Goal: Understand process/instructions: Learn how to perform a task or action

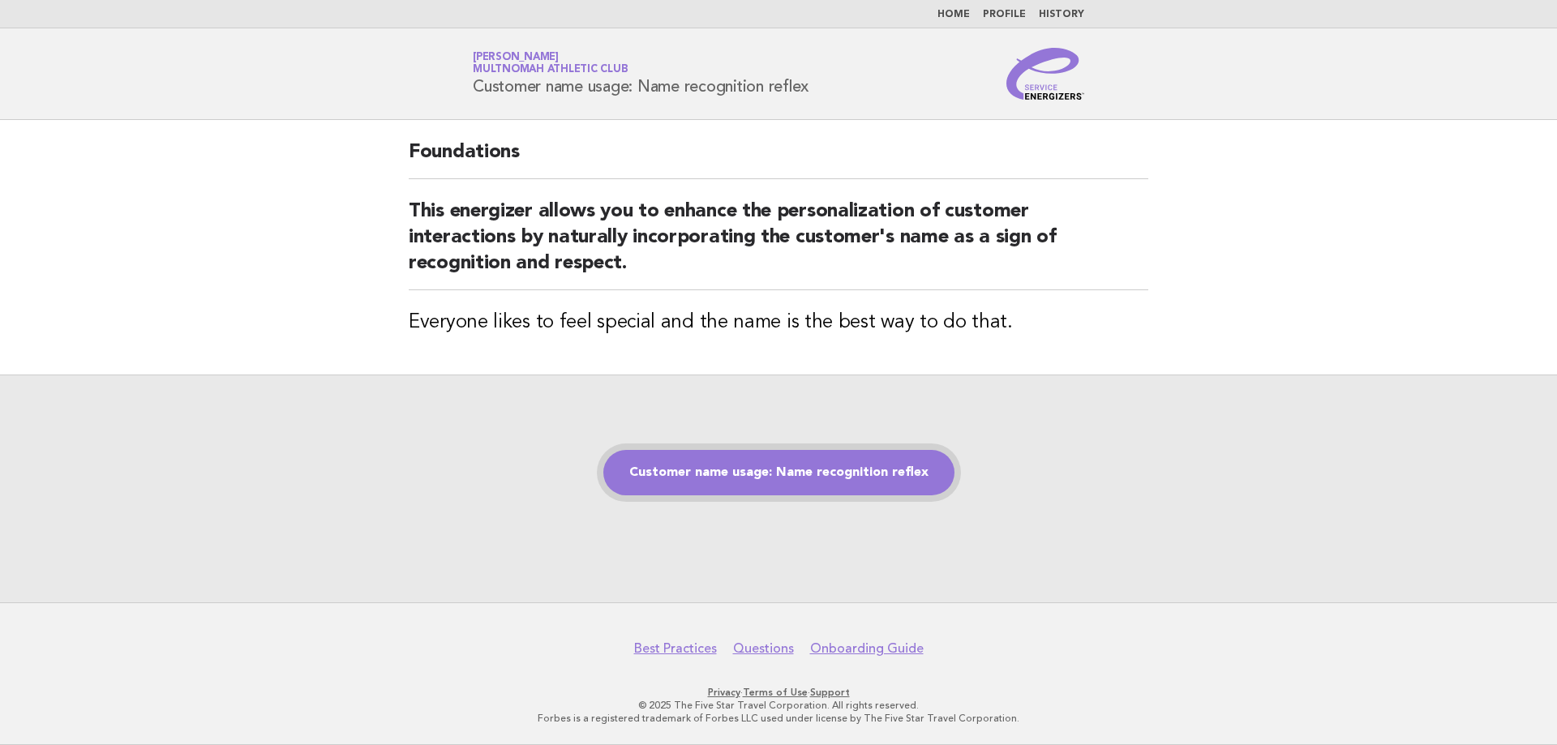
click at [665, 452] on link "Customer name usage: Name recognition reflex" at bounding box center [778, 472] width 351 height 45
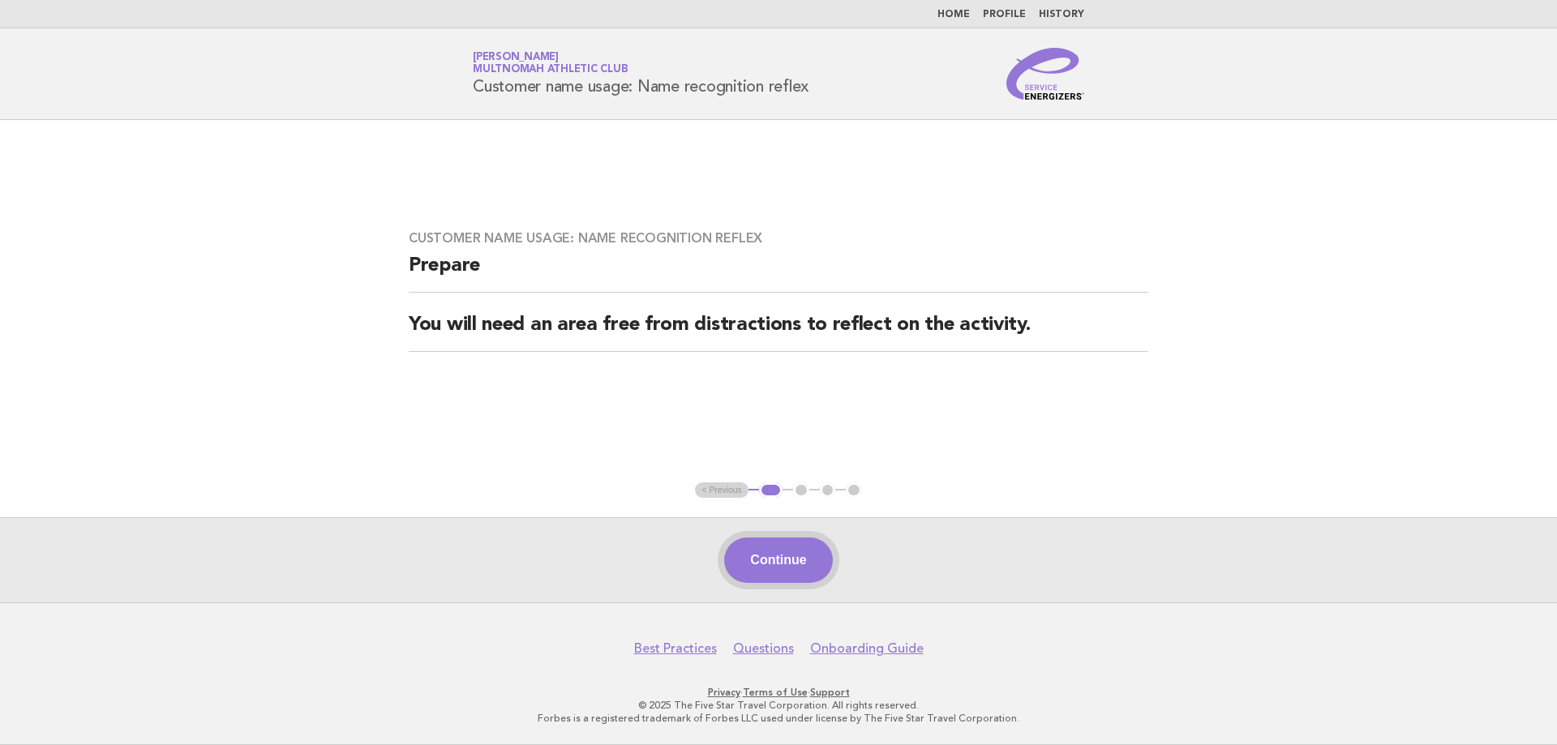
click at [784, 555] on button "Continue" at bounding box center [778, 559] width 108 height 45
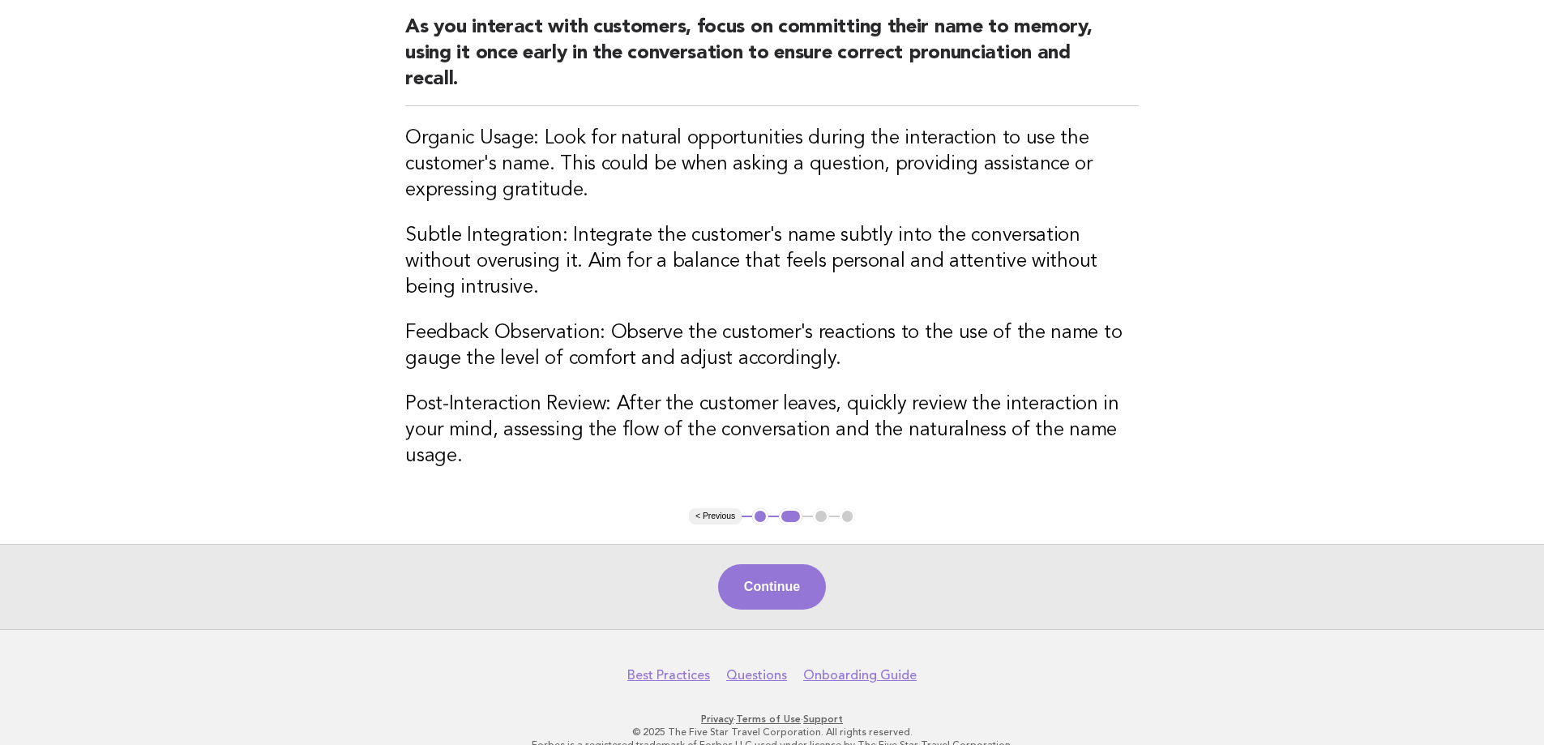
scroll to position [45, 0]
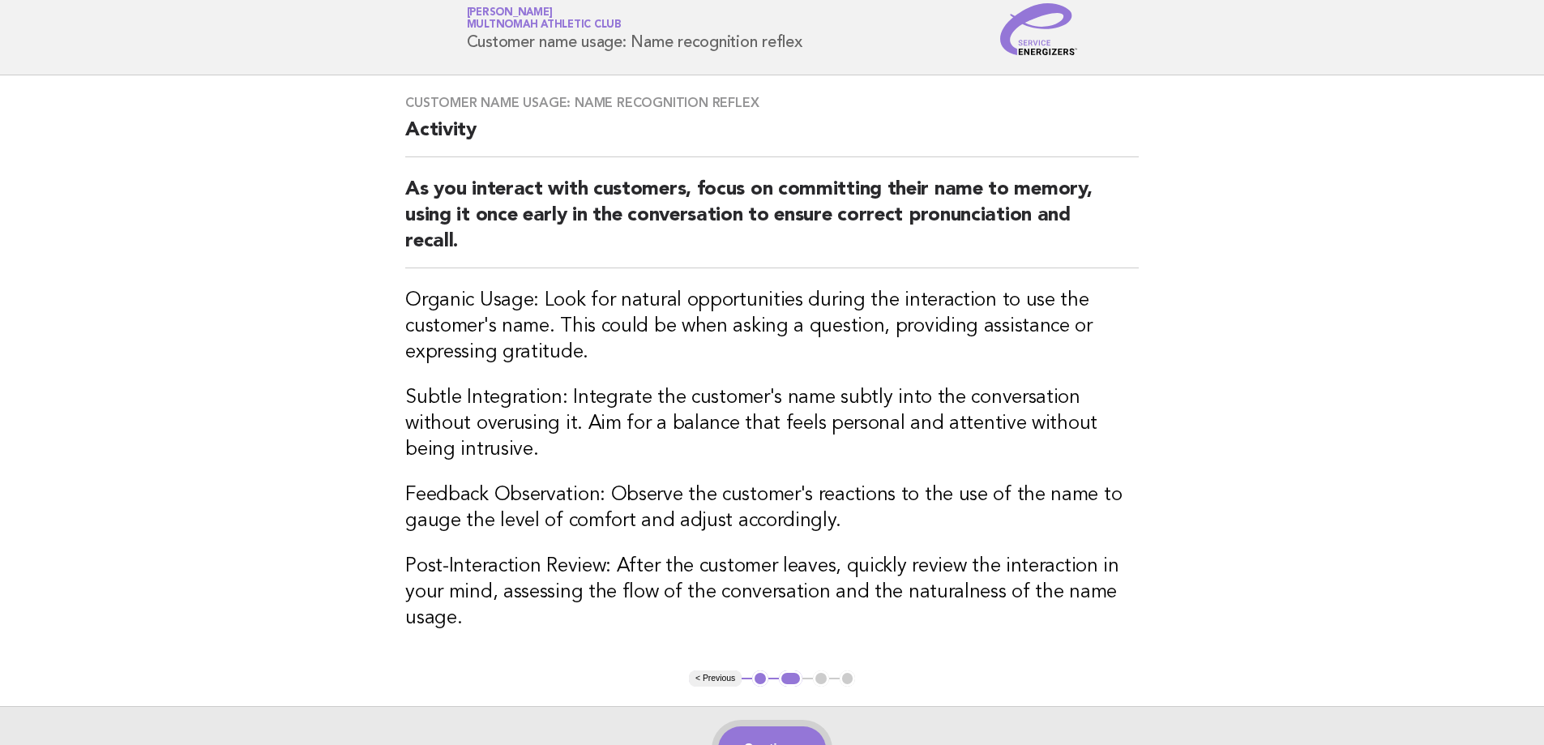
click at [751, 726] on button "Continue" at bounding box center [772, 748] width 108 height 45
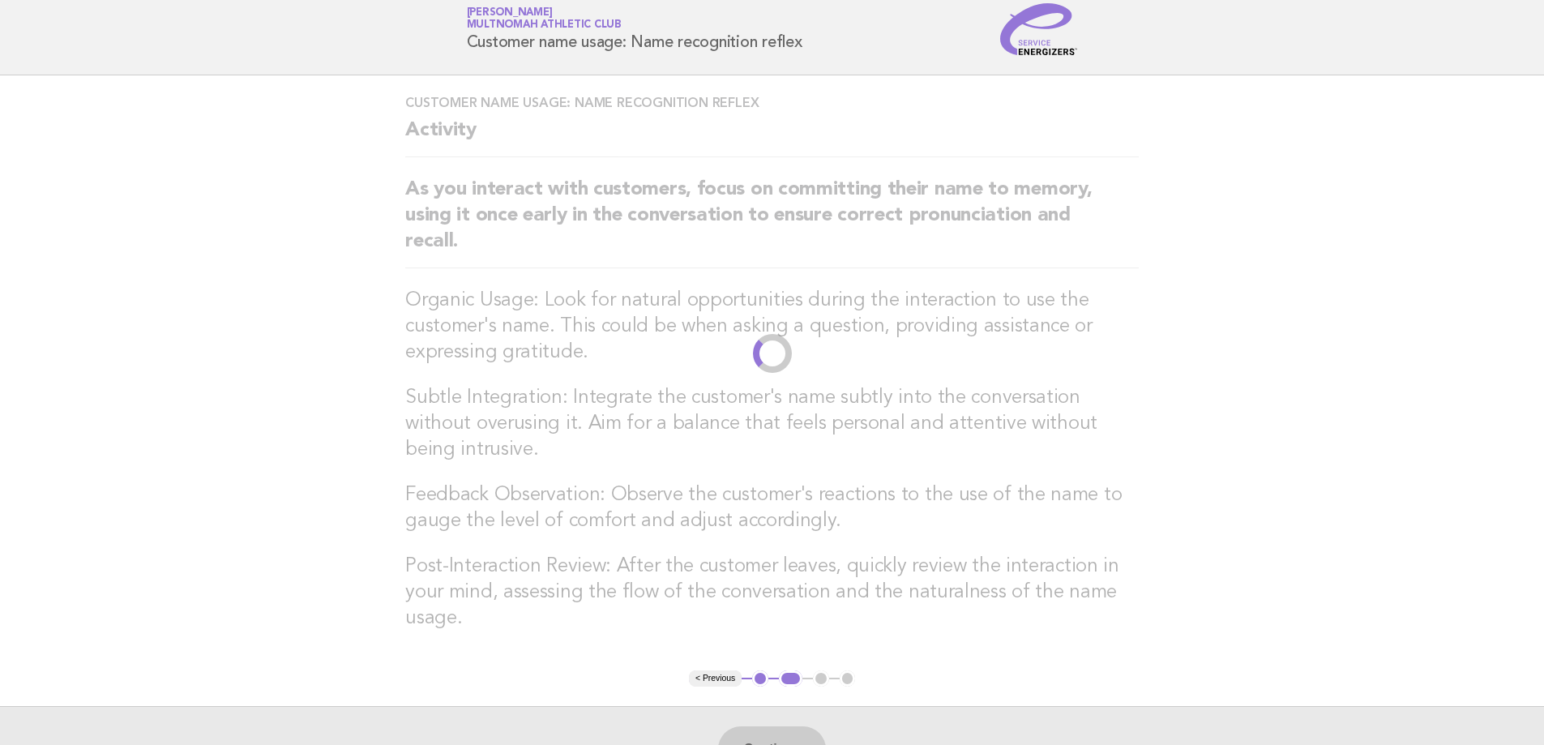
scroll to position [0, 0]
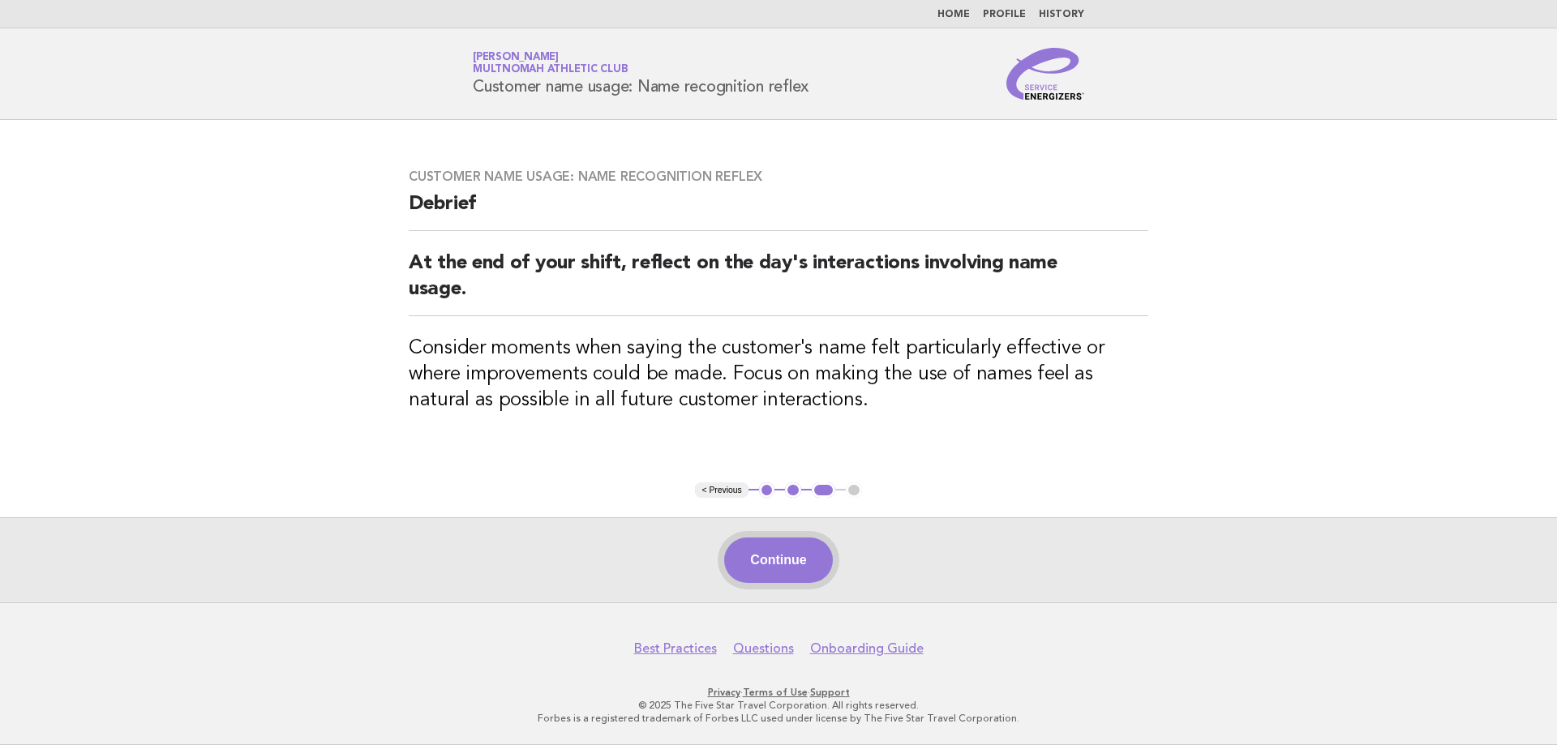
click at [786, 559] on button "Continue" at bounding box center [778, 559] width 108 height 45
